Goal: Transaction & Acquisition: Purchase product/service

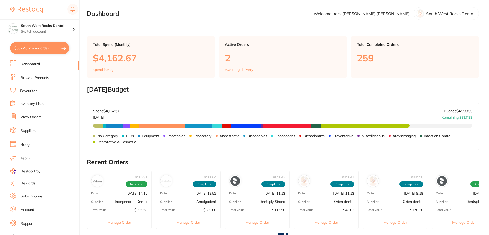
click at [33, 76] on link "Browse Products" at bounding box center [35, 77] width 28 height 5
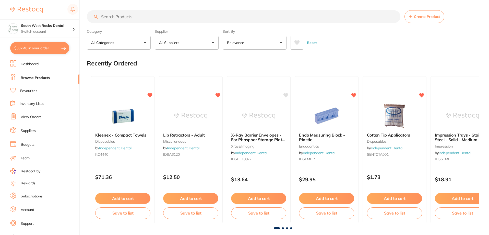
click at [122, 16] on input "search" at bounding box center [244, 16] width 314 height 13
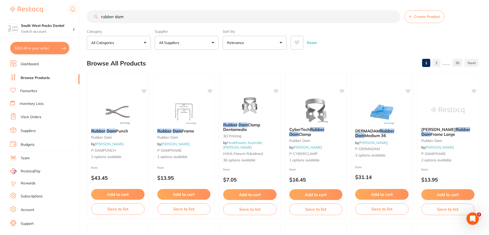
type input "rubber dam"
click at [36, 103] on link "Inventory Lists" at bounding box center [32, 103] width 24 height 5
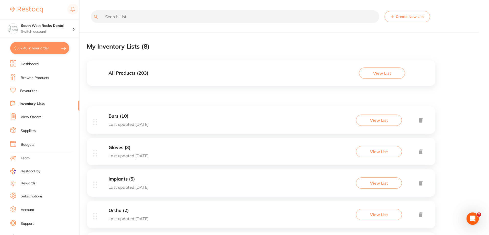
click at [123, 16] on input "text" at bounding box center [235, 16] width 288 height 13
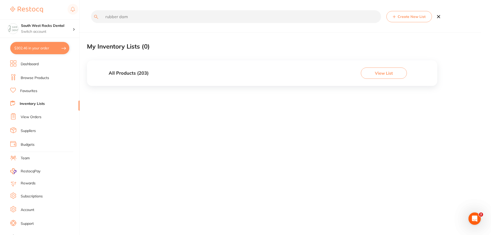
type input "rubber dam"
click at [382, 71] on button "View List" at bounding box center [384, 72] width 46 height 11
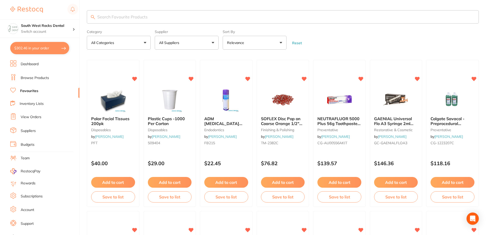
click at [113, 15] on input "search" at bounding box center [283, 16] width 392 height 13
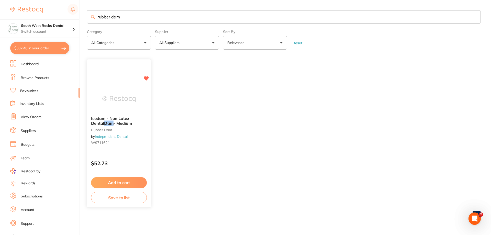
type input "rubber dam"
click at [118, 180] on button "Add to cart" at bounding box center [119, 182] width 56 height 11
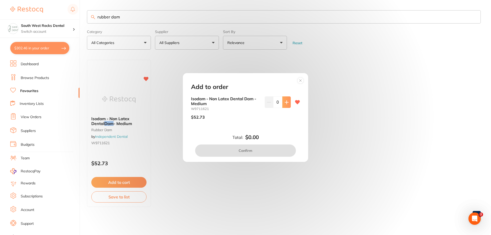
click at [285, 103] on icon at bounding box center [286, 102] width 4 height 4
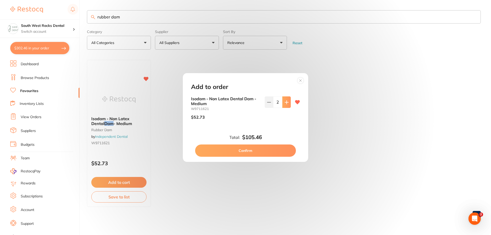
click at [285, 103] on icon at bounding box center [286, 102] width 4 height 4
type input "4"
click at [243, 149] on button "Confirm" at bounding box center [245, 150] width 101 height 12
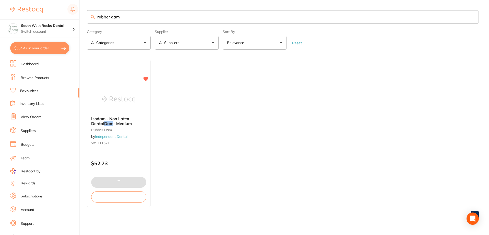
type textarea "**PRICE DROP** BUY 5 GET 1 FREE ** - 2 (188-2)"
drag, startPoint x: 122, startPoint y: 18, endPoint x: 97, endPoint y: 18, distance: 24.5
click at [97, 18] on input "rubber dam" at bounding box center [283, 16] width 393 height 13
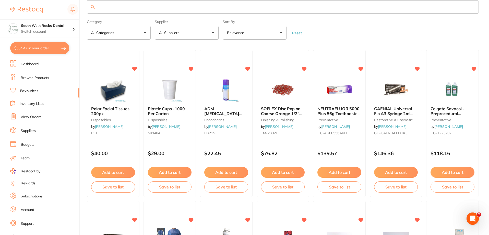
scroll to position [8, 0]
